Goal: Information Seeking & Learning: Learn about a topic

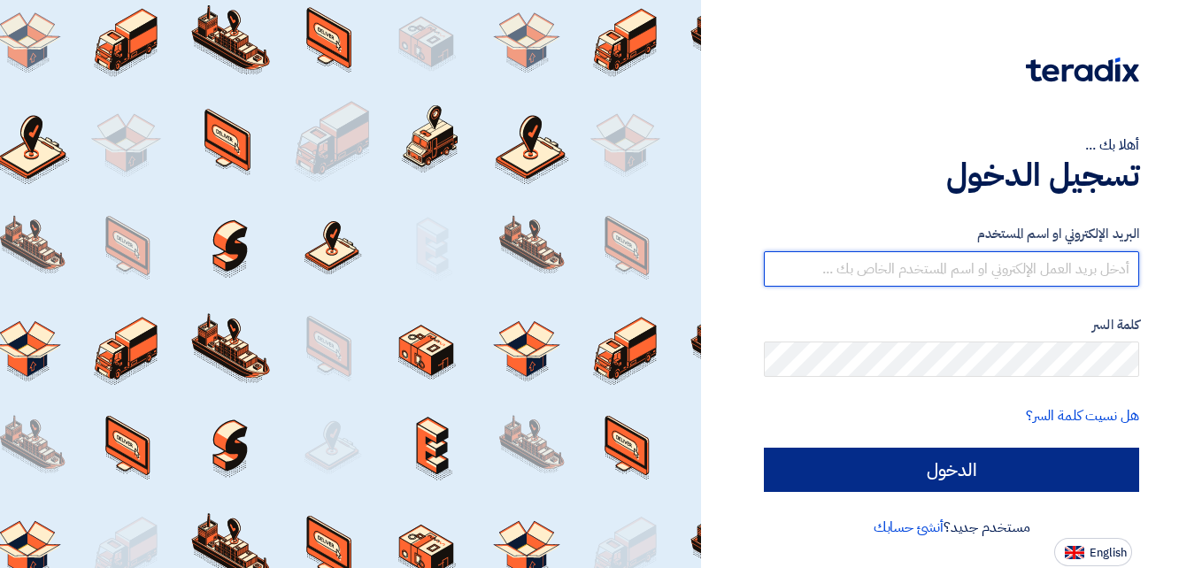
type input "el7amd.company@gmail.com"
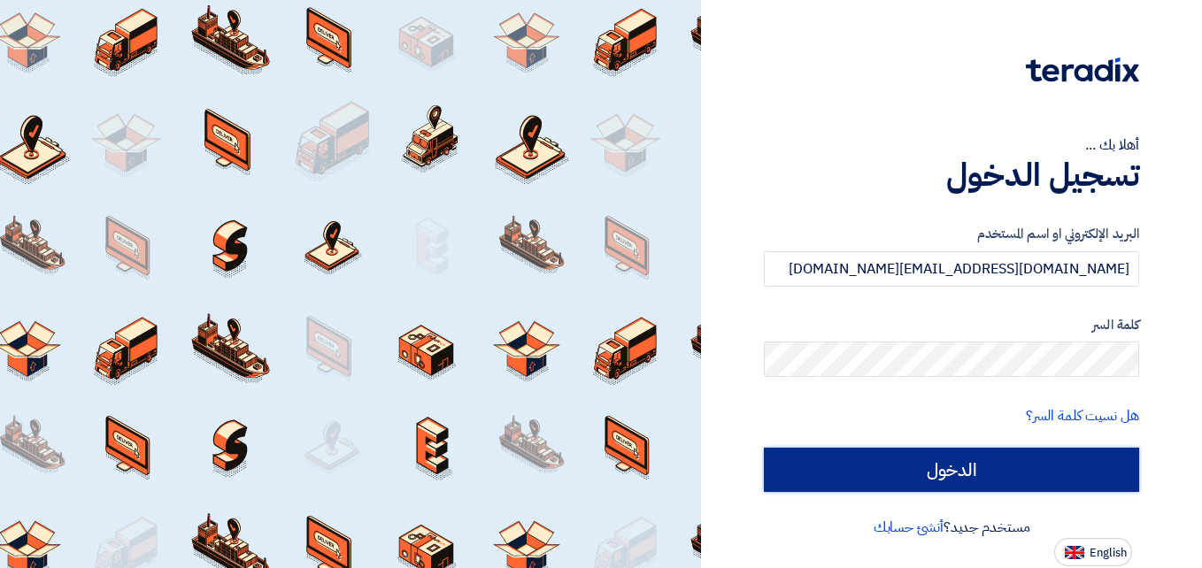
click at [937, 465] on input "الدخول" at bounding box center [951, 470] width 375 height 44
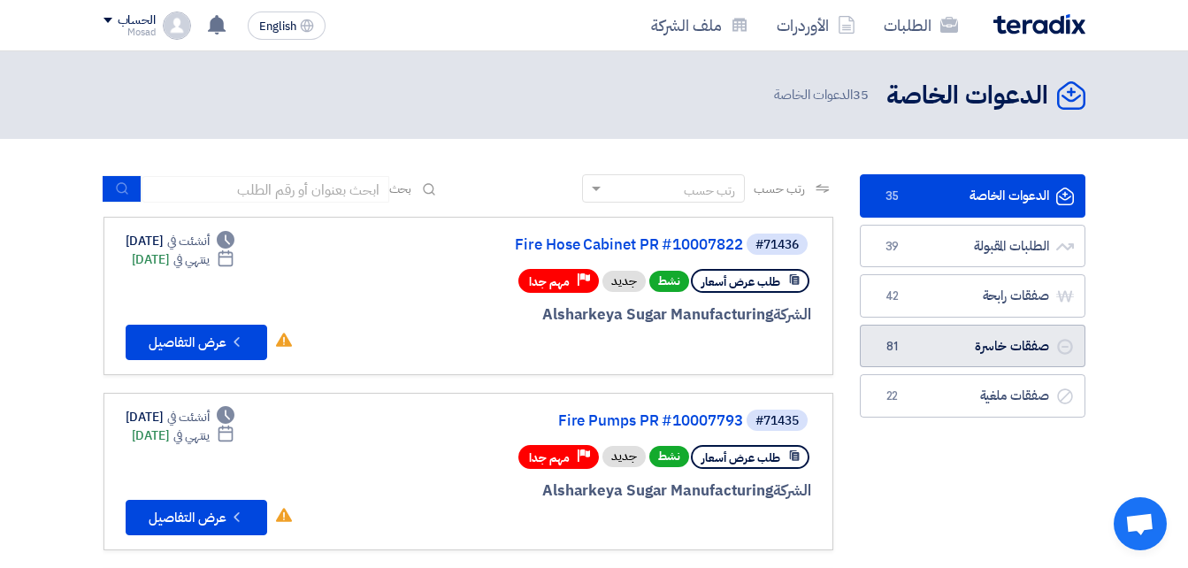
click at [993, 345] on link "صفقات خاسرة صفقات خاسرة 81" at bounding box center [973, 346] width 226 height 43
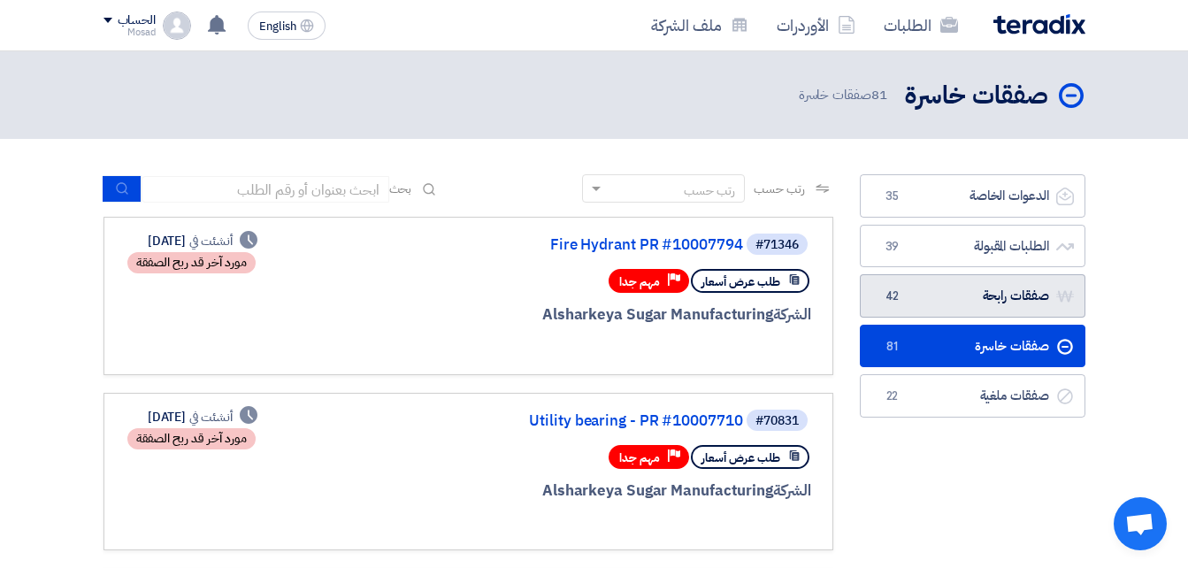
click at [1001, 298] on link "صفقات رابحة صفقات رابحة 42" at bounding box center [973, 295] width 226 height 43
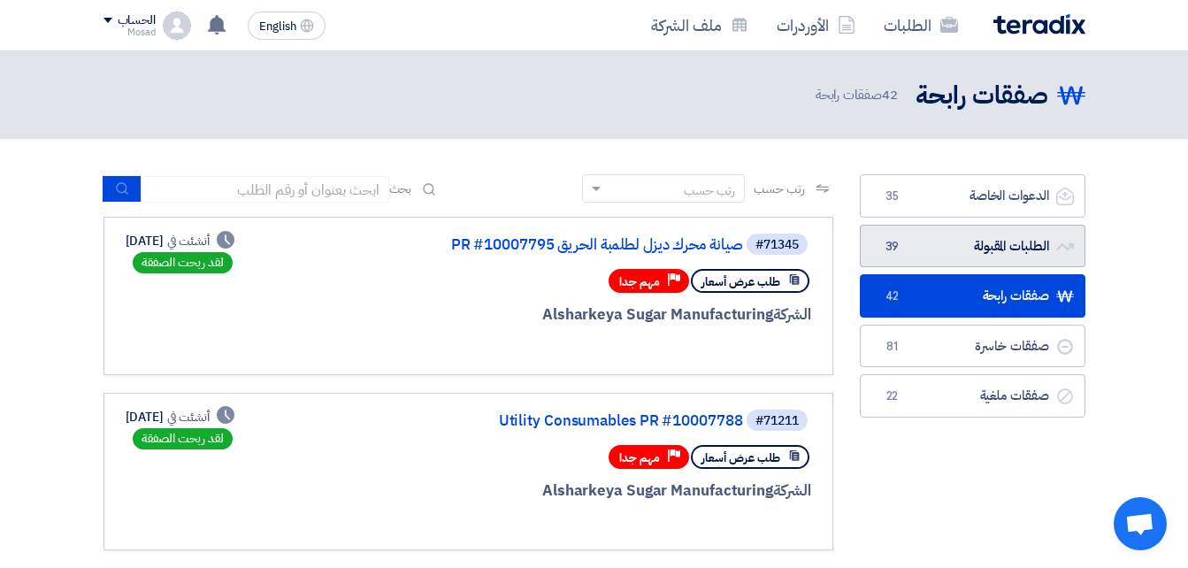
click at [958, 249] on link "الطلبات المقبولة الطلبات المقبولة 39" at bounding box center [973, 246] width 226 height 43
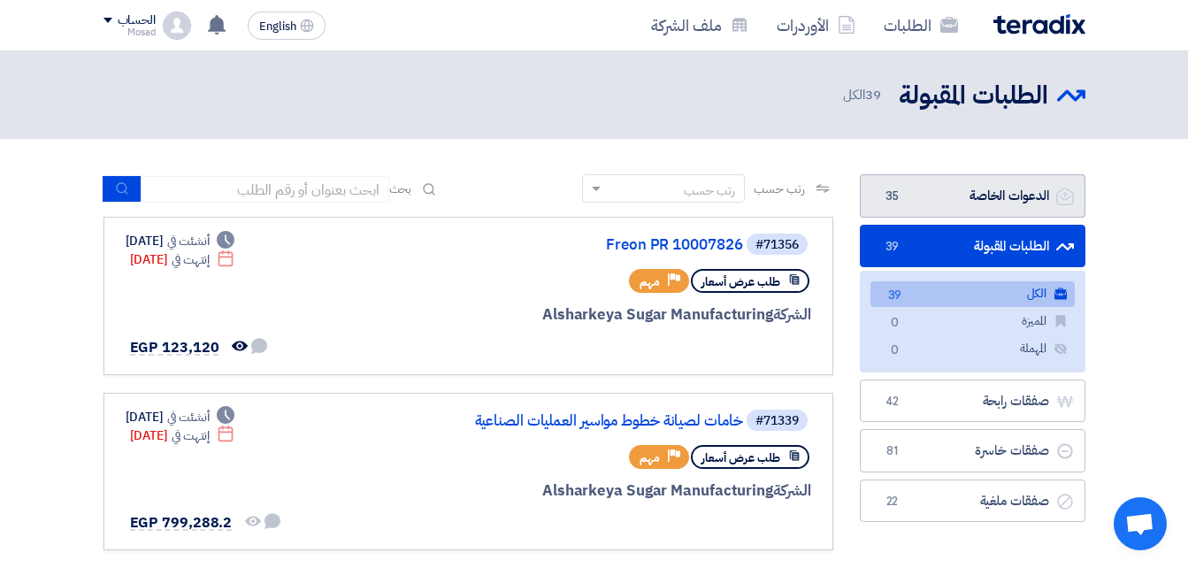
click at [966, 198] on link "الدعوات الخاصة الدعوات الخاصة 35" at bounding box center [973, 195] width 226 height 43
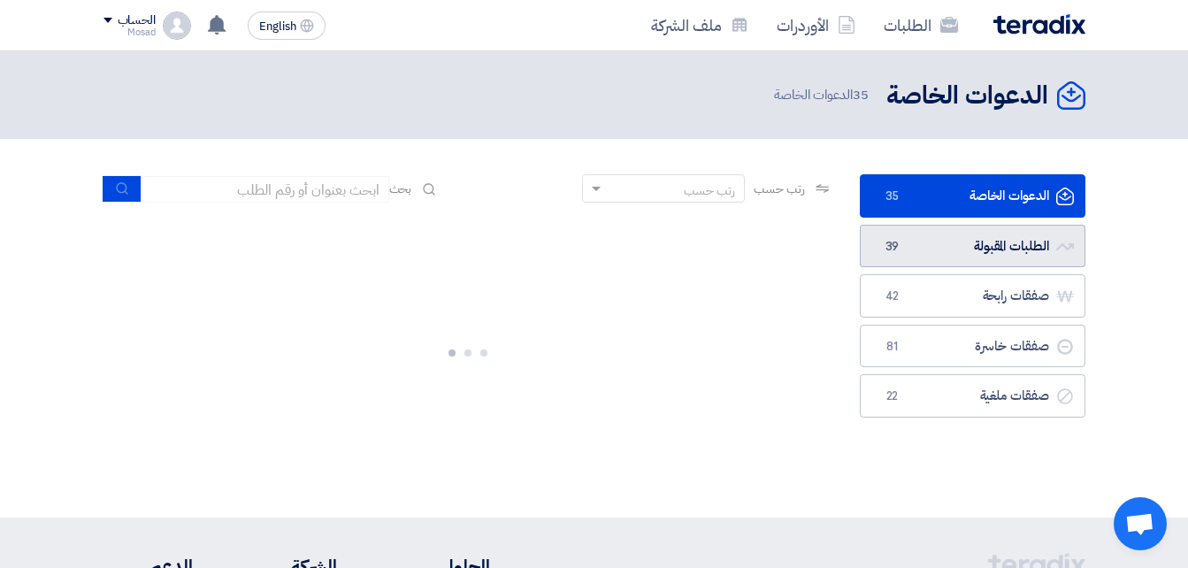
click at [995, 253] on link "الطلبات المقبولة الطلبات المقبولة 39" at bounding box center [973, 246] width 226 height 43
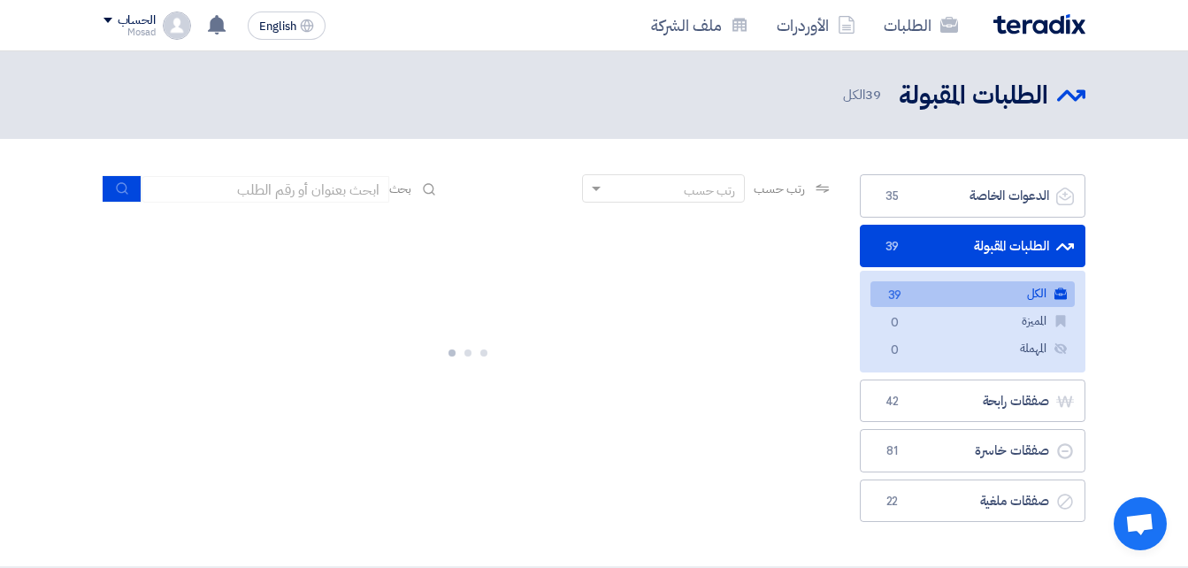
click at [949, 409] on link "صفقات رابحة صفقات رابحة 42" at bounding box center [973, 401] width 226 height 43
click at [954, 429] on link "صفقات خاسرة صفقات خاسرة 81" at bounding box center [973, 450] width 226 height 43
click at [946, 480] on link "صفقات ملغية صفقات ملغية 22" at bounding box center [973, 501] width 226 height 43
click at [939, 192] on link "الدعوات الخاصة الدعوات الخاصة 35" at bounding box center [973, 195] width 226 height 43
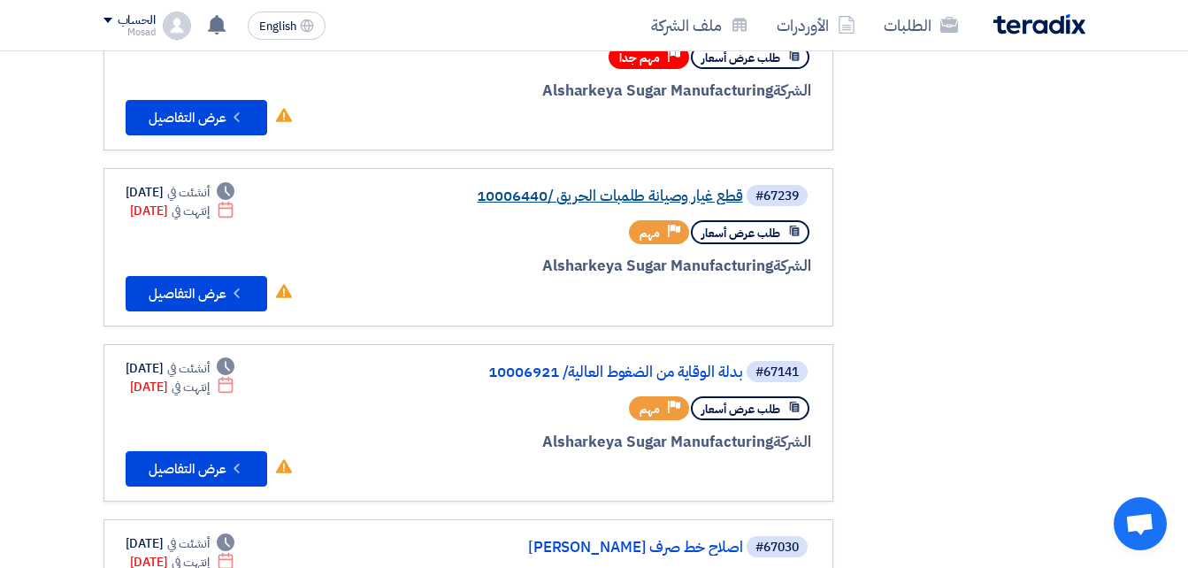
scroll to position [708, 0]
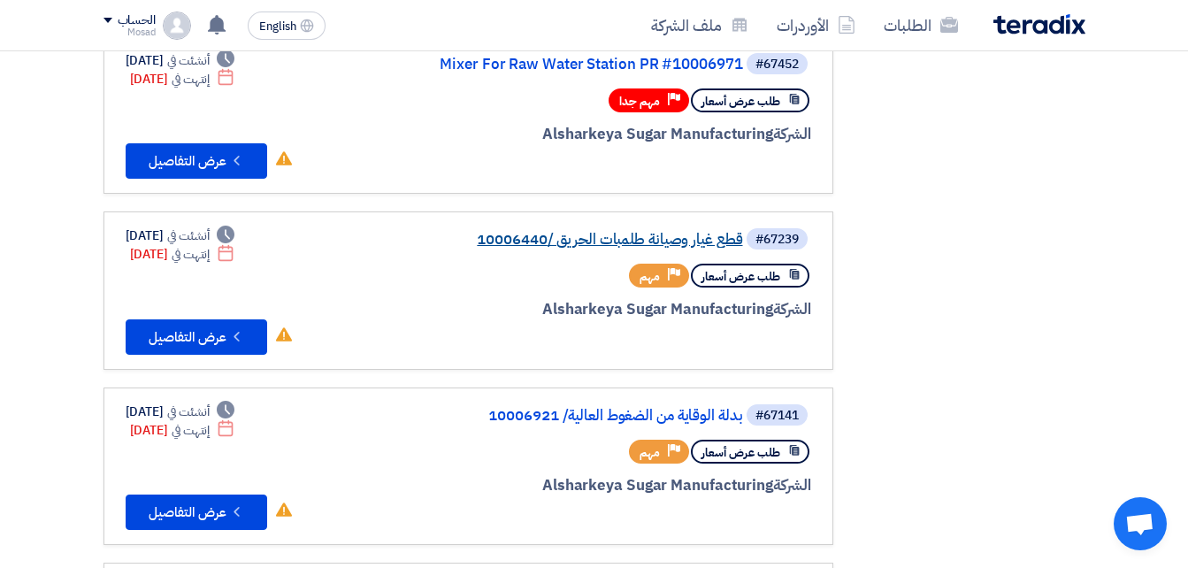
click at [625, 241] on link "قطع غيار وصيانة طلمبات الحريق /10006440" at bounding box center [566, 240] width 354 height 16
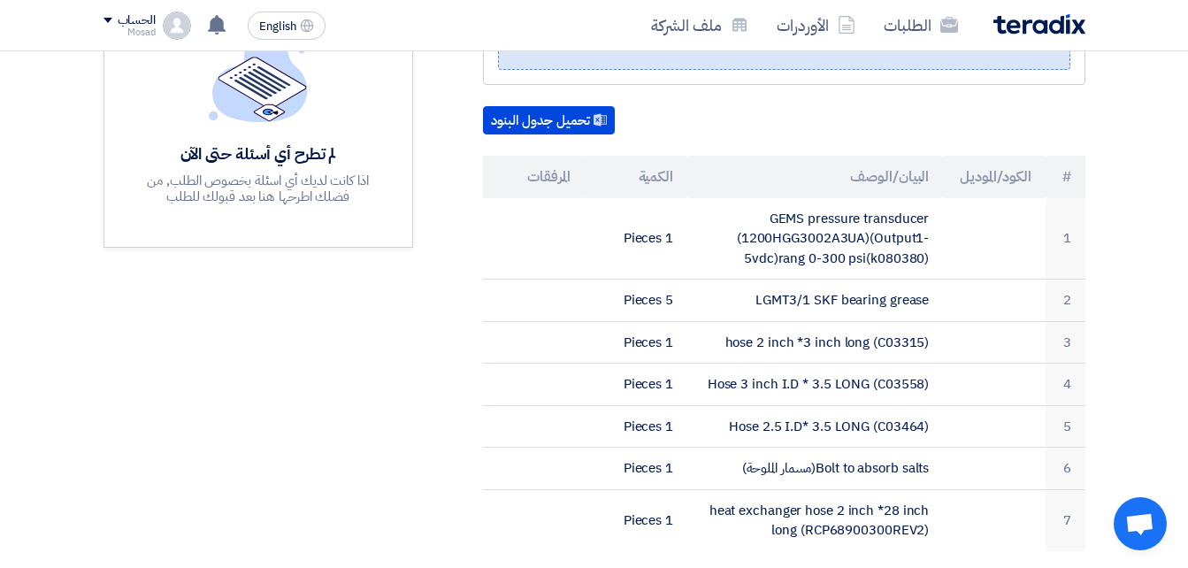
scroll to position [531, 0]
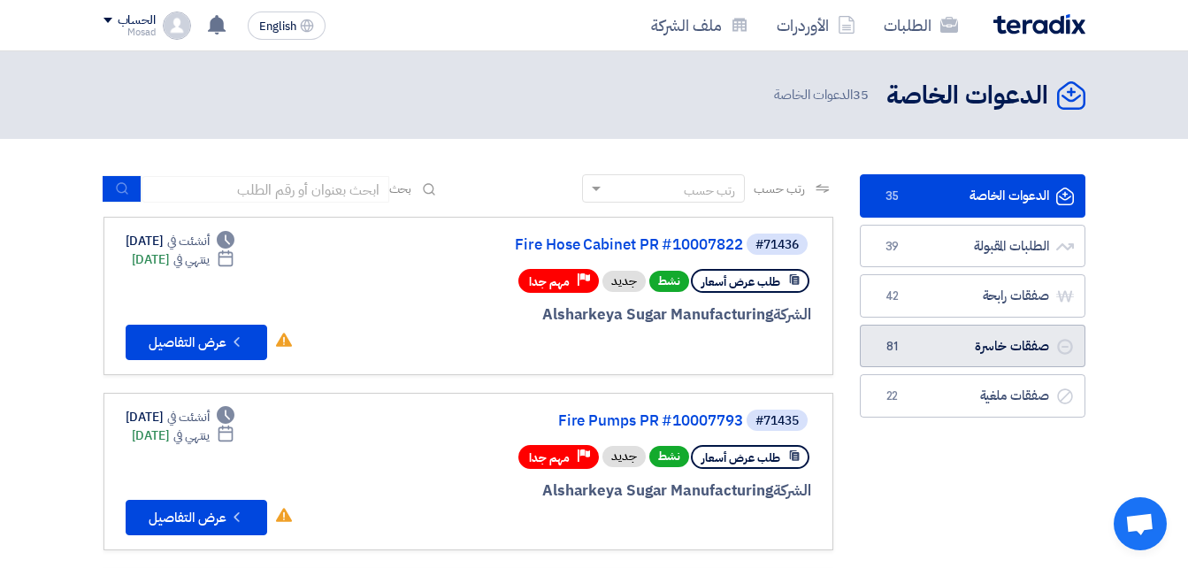
click at [945, 342] on link "صفقات خاسرة صفقات خاسرة 81" at bounding box center [973, 346] width 226 height 43
